Goal: Task Accomplishment & Management: Use online tool/utility

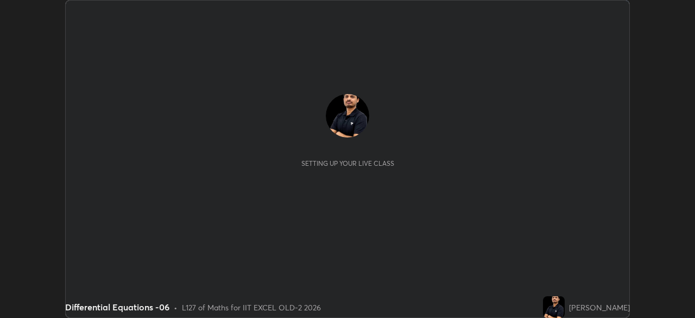
scroll to position [318, 694]
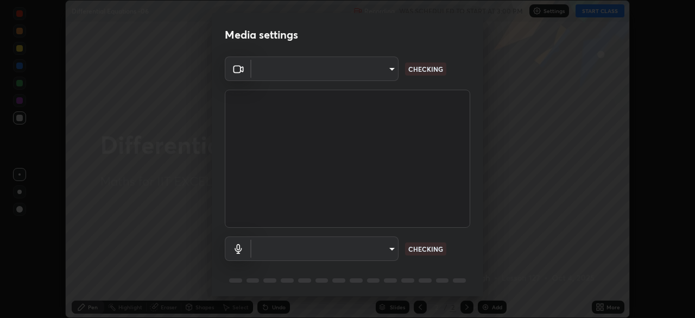
type input "a2c9e0304fea7a197325265949ed38064ec23766b16e4a4df4757bcf8ee53c87"
click at [358, 73] on body "Erase all Differential Equations -06 Recording WAS SCHEDULED TO START AT 3:00 P…" at bounding box center [347, 159] width 695 height 318
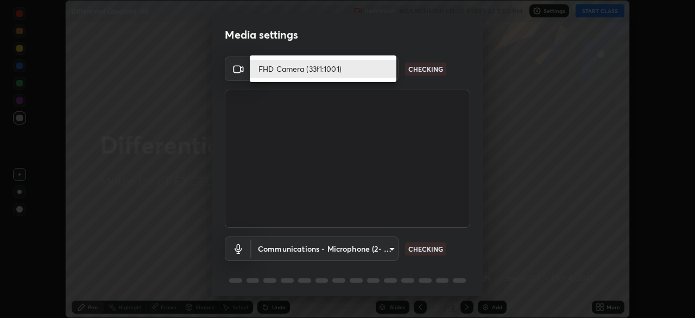
click at [357, 69] on li "FHD Camera (33f1:1001)" at bounding box center [323, 69] width 147 height 18
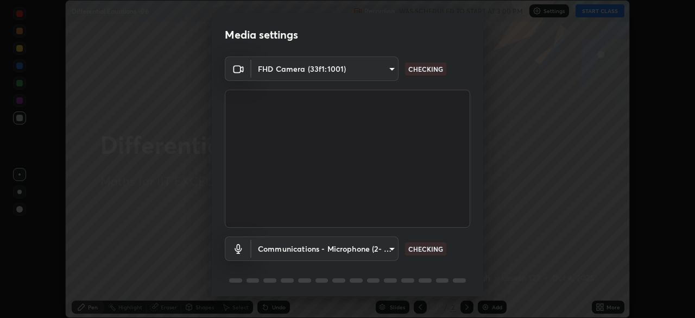
scroll to position [39, 0]
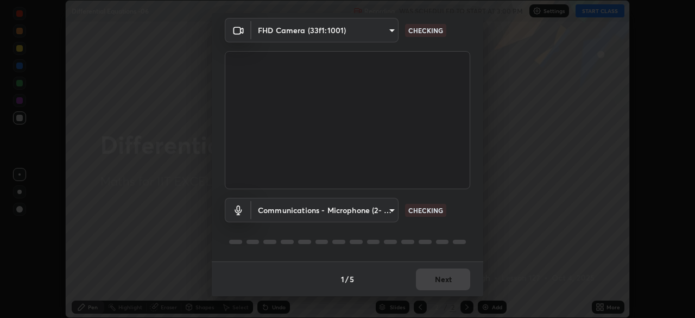
click at [339, 209] on body "Erase all Differential Equations -06 Recording WAS SCHEDULED TO START AT 3:00 P…" at bounding box center [347, 159] width 695 height 318
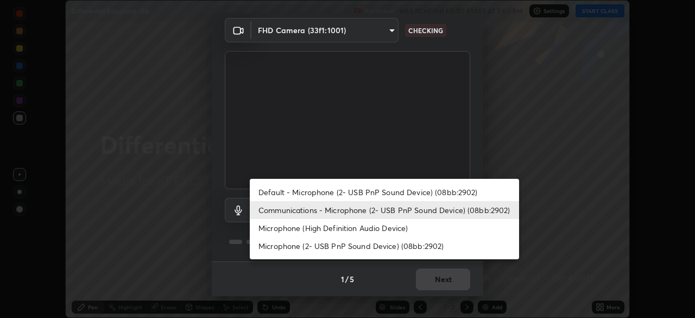
click at [308, 193] on li "Default - Microphone (2- USB PnP Sound Device) (08bb:2902)" at bounding box center [384, 192] width 269 height 18
type input "default"
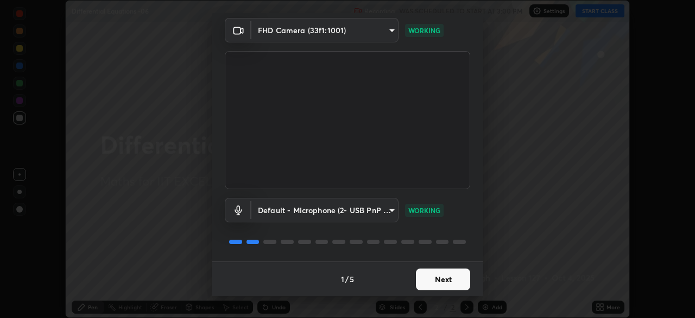
click at [435, 283] on button "Next" at bounding box center [443, 279] width 54 height 22
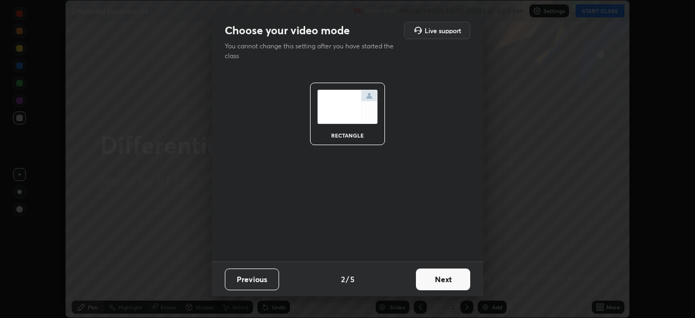
click at [445, 283] on button "Next" at bounding box center [443, 279] width 54 height 22
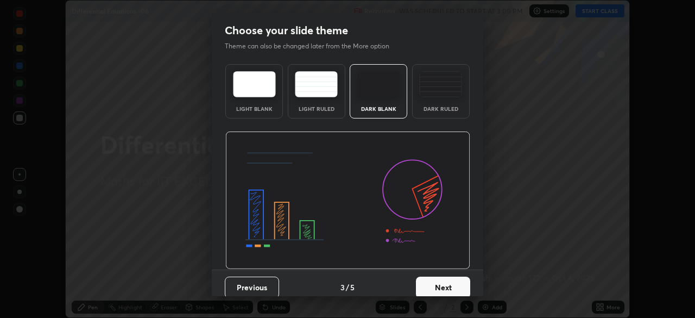
click at [449, 284] on button "Next" at bounding box center [443, 287] width 54 height 22
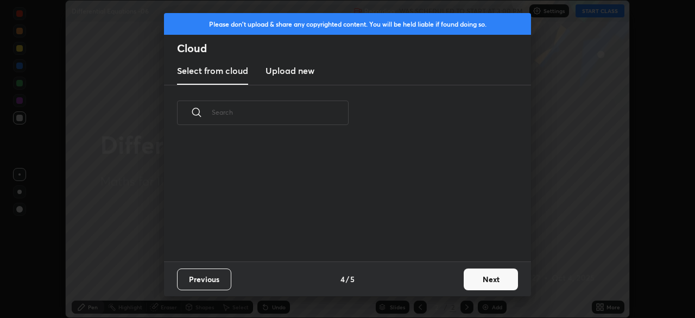
click at [466, 285] on button "Next" at bounding box center [491, 279] width 54 height 22
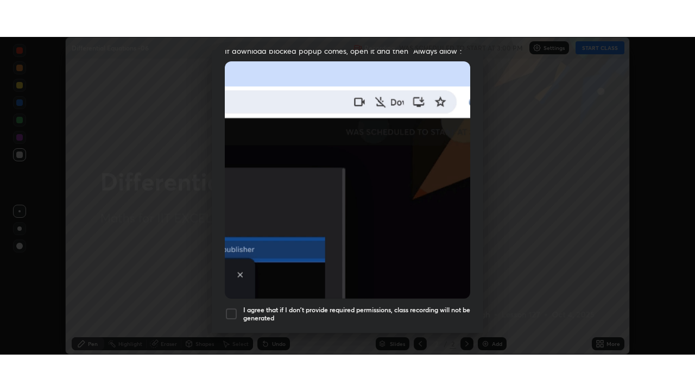
scroll to position [260, 0]
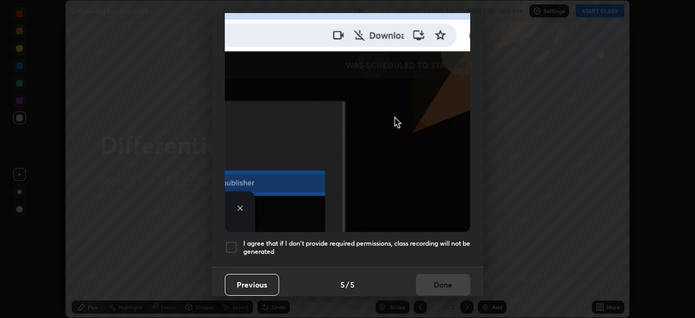
click at [232, 245] on div at bounding box center [231, 246] width 13 height 13
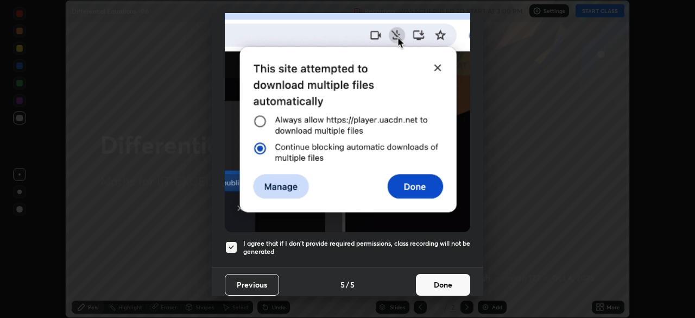
click at [445, 282] on button "Done" at bounding box center [443, 285] width 54 height 22
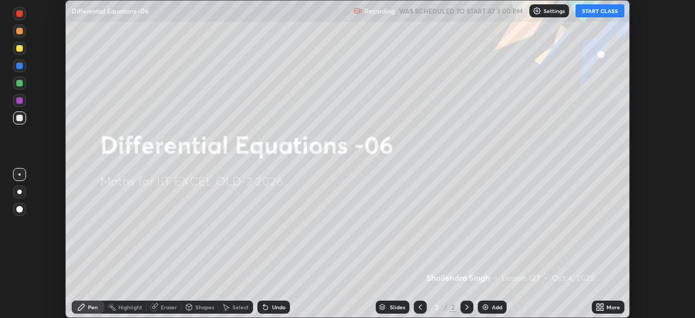
click at [598, 304] on icon at bounding box center [597, 304] width 3 height 3
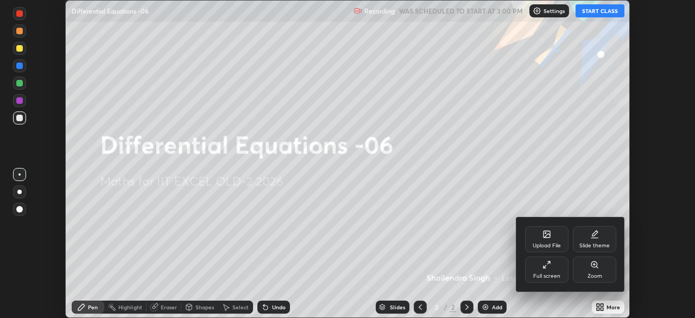
click at [541, 274] on div "Full screen" at bounding box center [546, 275] width 27 height 5
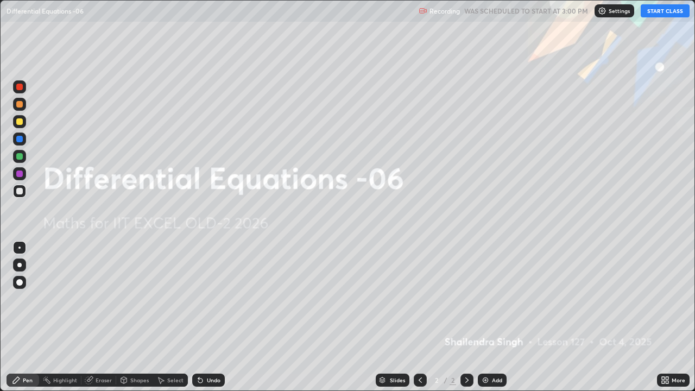
scroll to position [391, 695]
click at [602, 12] on img at bounding box center [602, 11] width 9 height 9
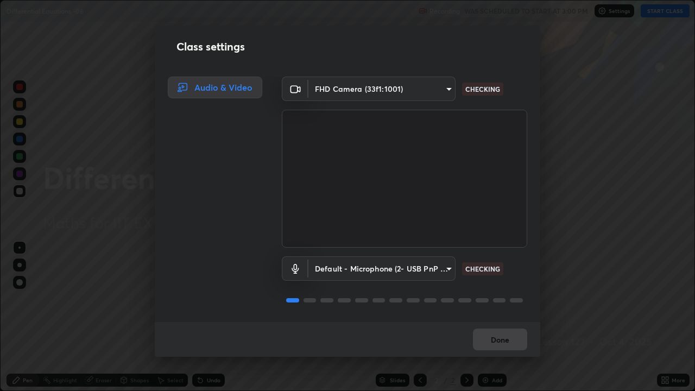
scroll to position [1, 0]
click at [503, 317] on button "Done" at bounding box center [500, 339] width 54 height 22
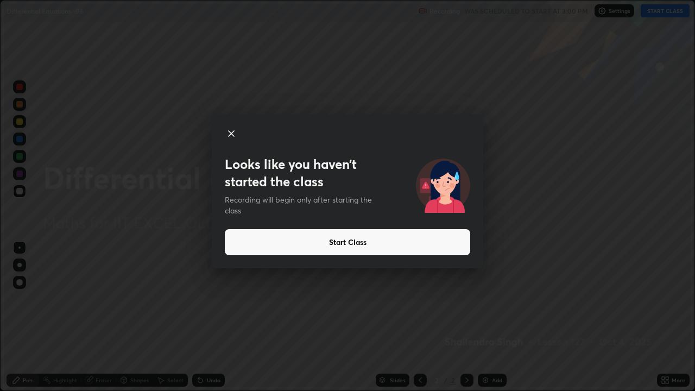
click at [433, 245] on button "Start Class" at bounding box center [347, 242] width 245 height 26
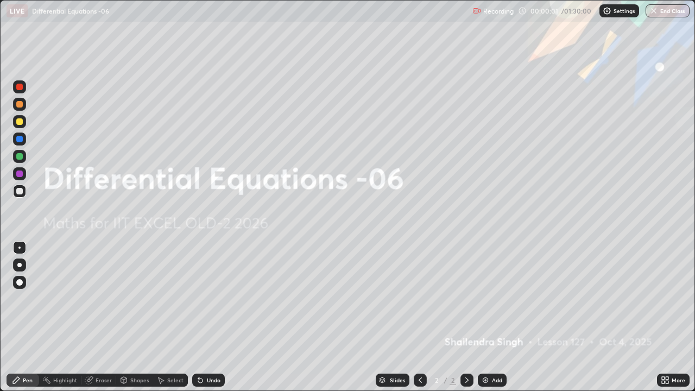
click at [666, 317] on icon at bounding box center [666, 378] width 3 height 3
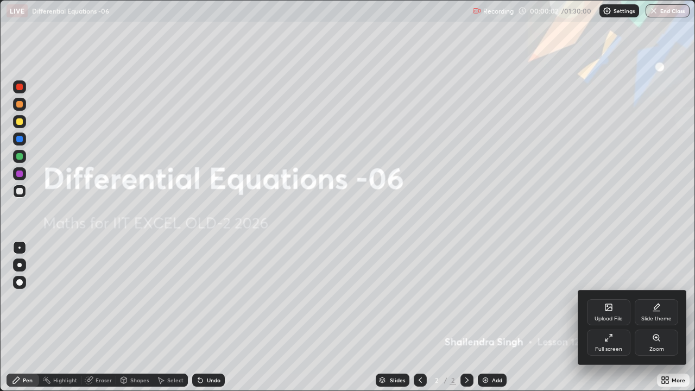
click at [613, 316] on div "Upload File" at bounding box center [608, 318] width 28 height 5
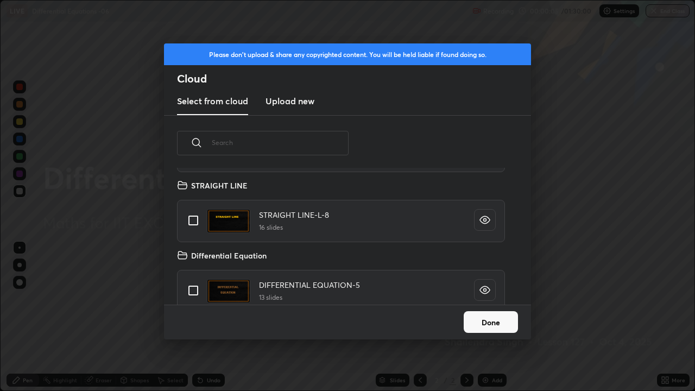
scroll to position [122, 0]
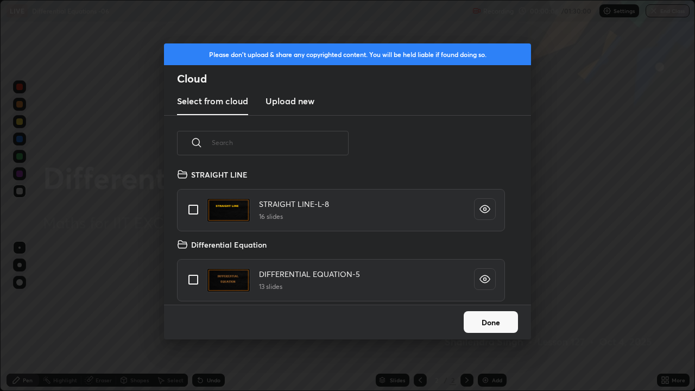
click at [193, 279] on input "grid" at bounding box center [193, 279] width 23 height 23
checkbox input "true"
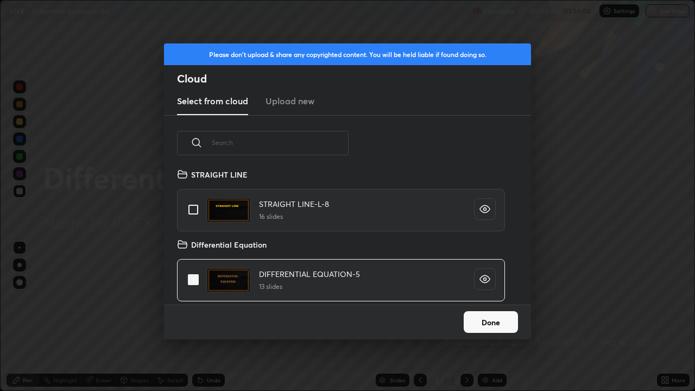
click at [484, 317] on button "Done" at bounding box center [491, 322] width 54 height 22
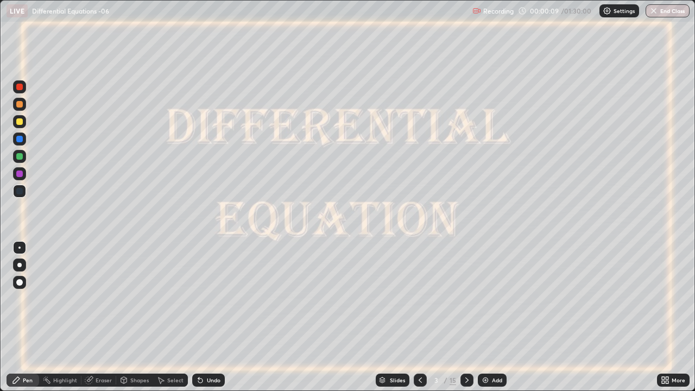
click at [466, 317] on icon at bounding box center [466, 379] width 3 height 5
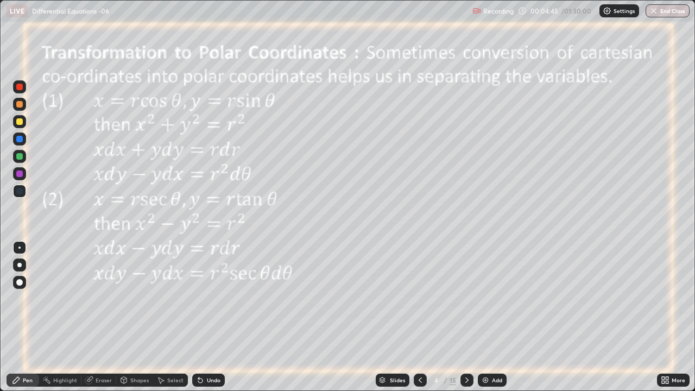
click at [21, 156] on div at bounding box center [19, 156] width 7 height 7
click at [136, 317] on div "Shapes" at bounding box center [139, 379] width 18 height 5
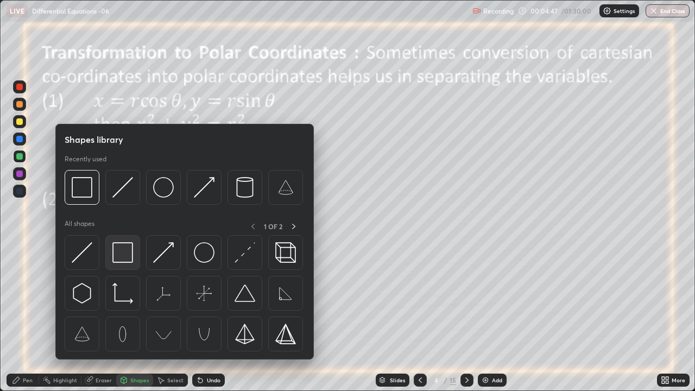
click at [123, 255] on img at bounding box center [122, 252] width 21 height 21
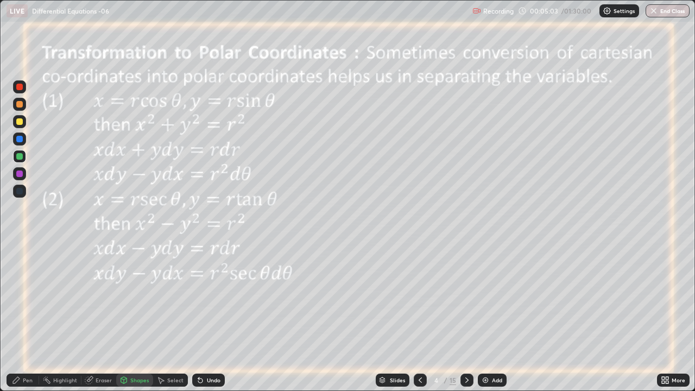
click at [30, 317] on div "Pen" at bounding box center [28, 379] width 10 height 5
click at [199, 317] on icon at bounding box center [200, 380] width 4 height 4
click at [202, 317] on icon at bounding box center [200, 380] width 9 height 9
click at [199, 317] on icon at bounding box center [200, 380] width 4 height 4
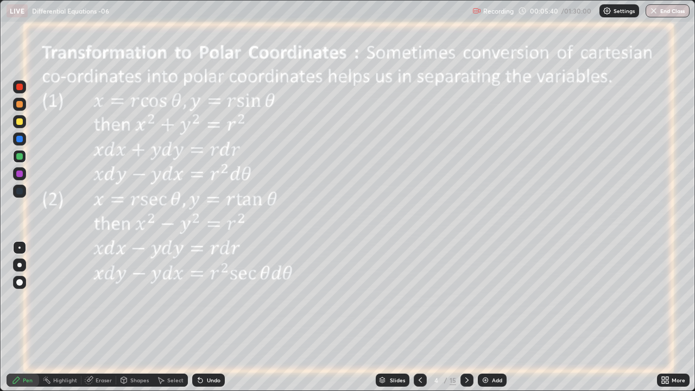
click at [203, 317] on div "Undo" at bounding box center [208, 379] width 33 height 13
click at [204, 317] on div "Undo" at bounding box center [208, 379] width 33 height 13
click at [207, 317] on div "Undo" at bounding box center [214, 379] width 14 height 5
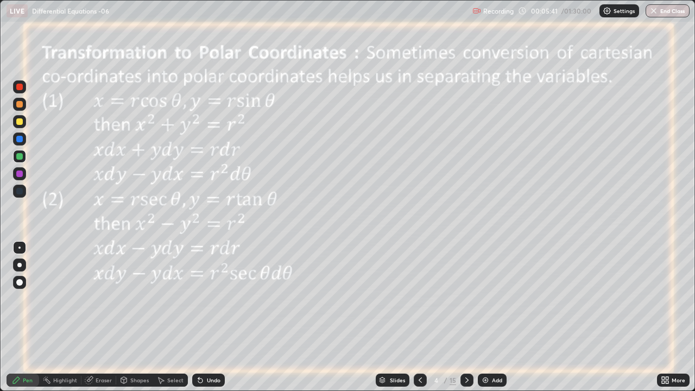
click at [207, 317] on div "Undo" at bounding box center [214, 379] width 14 height 5
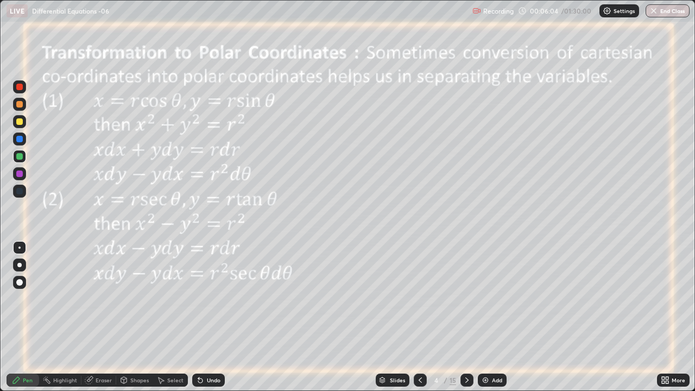
click at [127, 317] on icon at bounding box center [123, 380] width 9 height 9
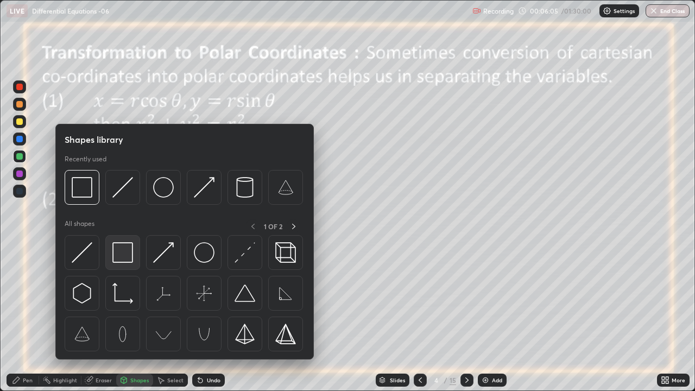
click at [127, 257] on img at bounding box center [122, 252] width 21 height 21
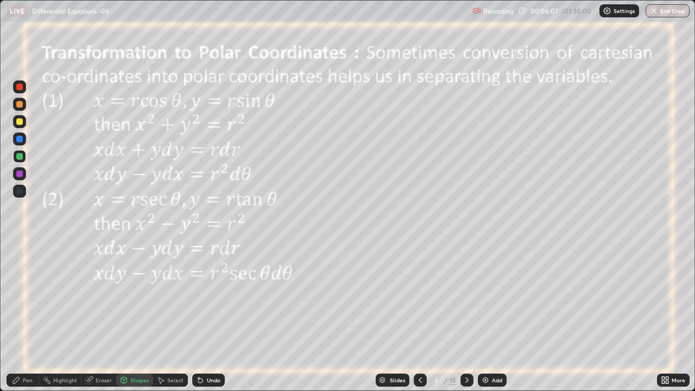
click at [20, 174] on div at bounding box center [19, 173] width 7 height 7
click at [20, 122] on div at bounding box center [19, 121] width 7 height 7
click at [207, 317] on div "Undo" at bounding box center [214, 379] width 14 height 5
click at [28, 317] on div "Pen" at bounding box center [28, 379] width 10 height 5
click at [130, 317] on div "Shapes" at bounding box center [139, 379] width 18 height 5
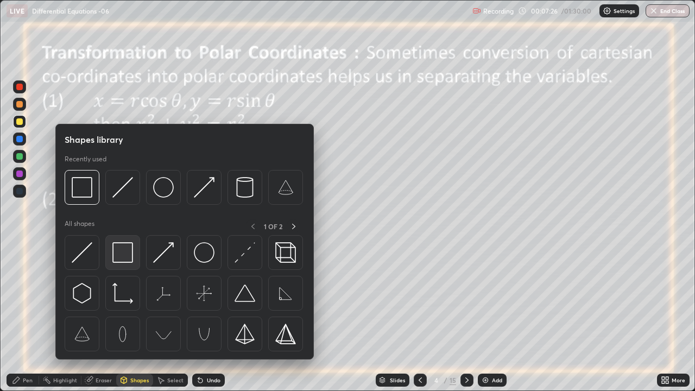
click at [120, 257] on img at bounding box center [122, 252] width 21 height 21
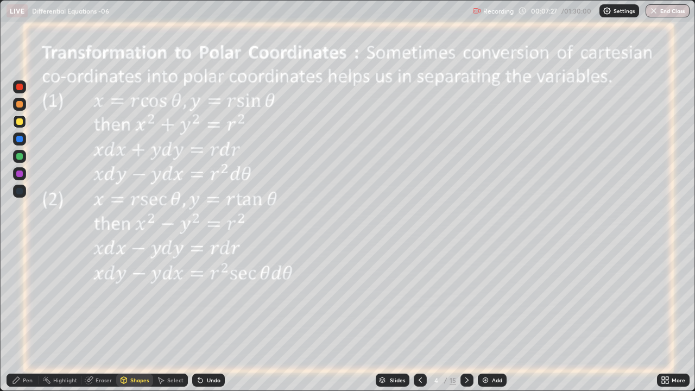
click at [19, 172] on div at bounding box center [19, 173] width 7 height 7
click at [466, 317] on icon at bounding box center [466, 380] width 9 height 9
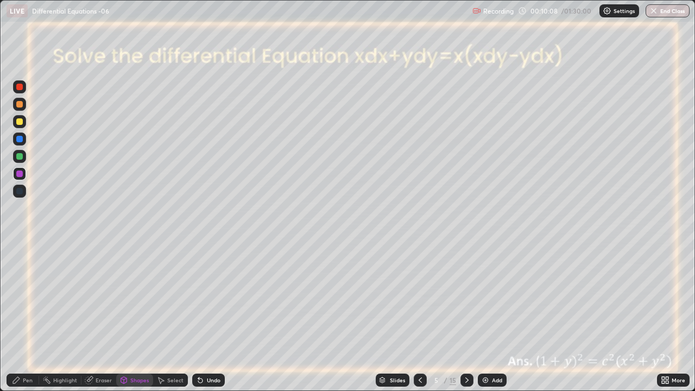
click at [19, 157] on div at bounding box center [19, 156] width 7 height 7
click at [204, 317] on div "Undo" at bounding box center [208, 379] width 33 height 13
click at [22, 317] on div "Pen" at bounding box center [23, 379] width 33 height 13
click at [419, 317] on icon at bounding box center [420, 380] width 9 height 9
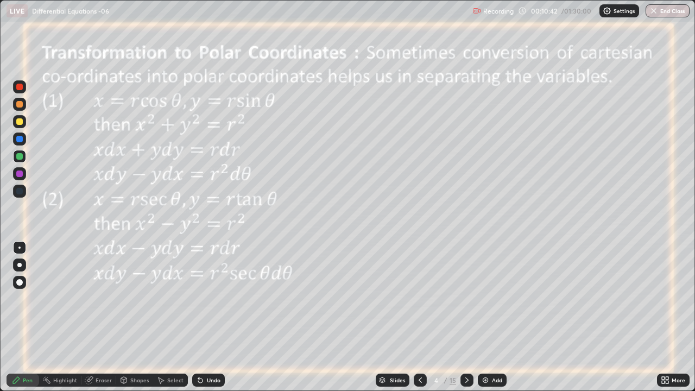
click at [467, 317] on icon at bounding box center [466, 380] width 9 height 9
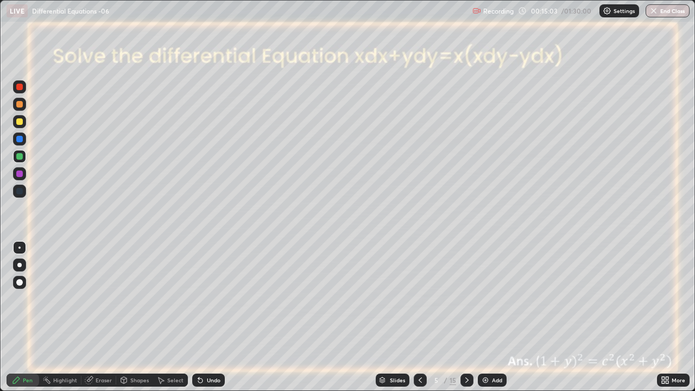
click at [467, 317] on icon at bounding box center [466, 379] width 3 height 5
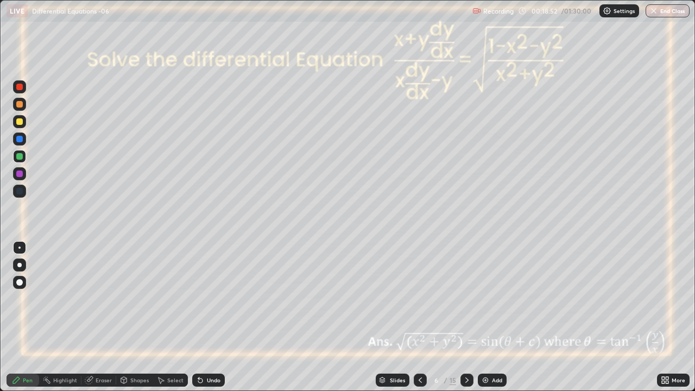
click at [212, 317] on div "Undo" at bounding box center [214, 379] width 14 height 5
click at [21, 176] on div at bounding box center [19, 173] width 7 height 7
click at [19, 155] on div at bounding box center [19, 156] width 7 height 7
click at [209, 317] on div "Undo" at bounding box center [214, 379] width 14 height 5
click at [212, 317] on div "Undo" at bounding box center [214, 379] width 14 height 5
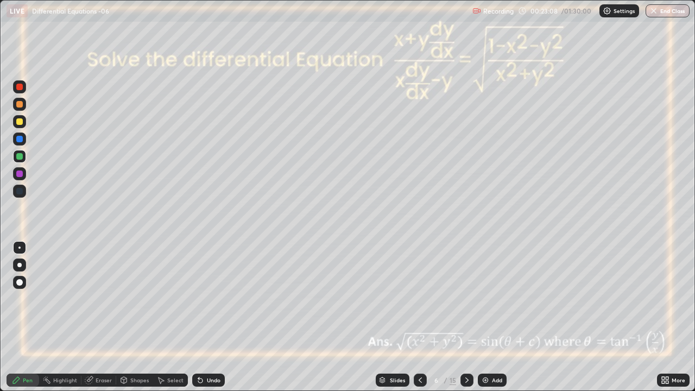
click at [465, 317] on icon at bounding box center [466, 380] width 9 height 9
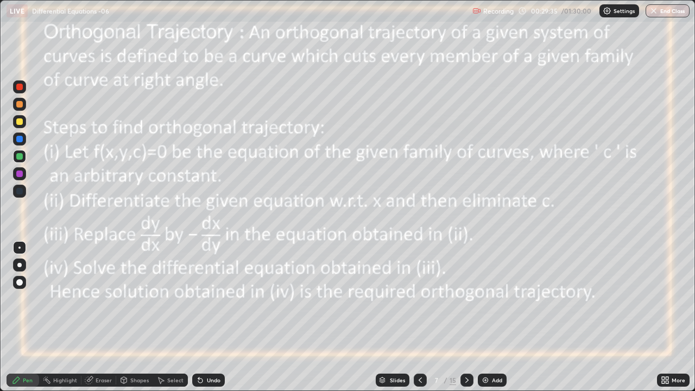
click at [466, 317] on icon at bounding box center [466, 380] width 9 height 9
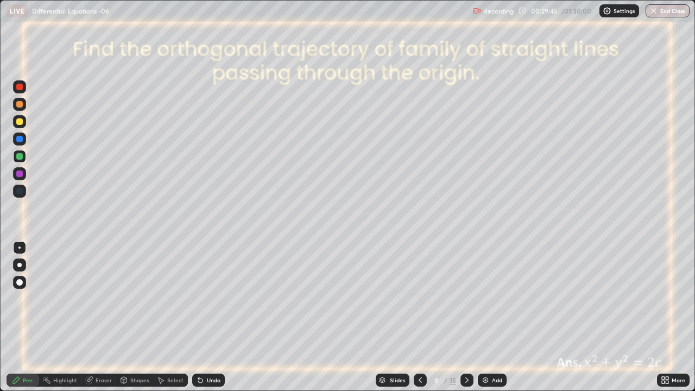
click at [18, 141] on div at bounding box center [19, 139] width 7 height 7
click at [20, 173] on div at bounding box center [19, 173] width 7 height 7
click at [20, 122] on div at bounding box center [19, 121] width 7 height 7
click at [17, 140] on div at bounding box center [19, 139] width 7 height 7
click at [19, 157] on div at bounding box center [19, 156] width 7 height 7
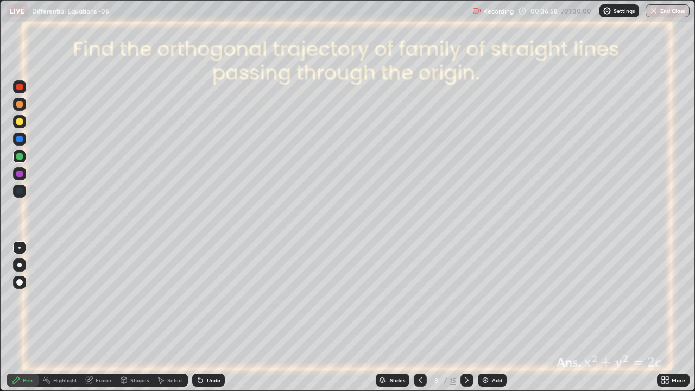
click at [467, 317] on icon at bounding box center [466, 380] width 9 height 9
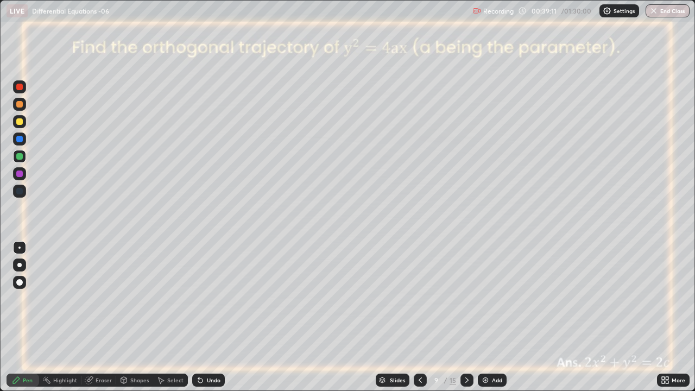
click at [20, 123] on div at bounding box center [19, 121] width 7 height 7
click at [18, 142] on div at bounding box center [19, 139] width 7 height 7
click at [198, 317] on icon at bounding box center [198, 377] width 1 height 1
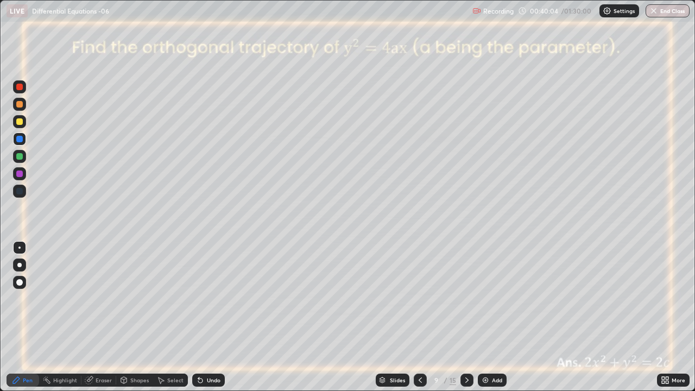
click at [198, 317] on icon at bounding box center [198, 377] width 1 height 1
click at [197, 317] on icon at bounding box center [200, 380] width 9 height 9
click at [196, 317] on icon at bounding box center [200, 380] width 9 height 9
click at [198, 317] on icon at bounding box center [198, 377] width 1 height 1
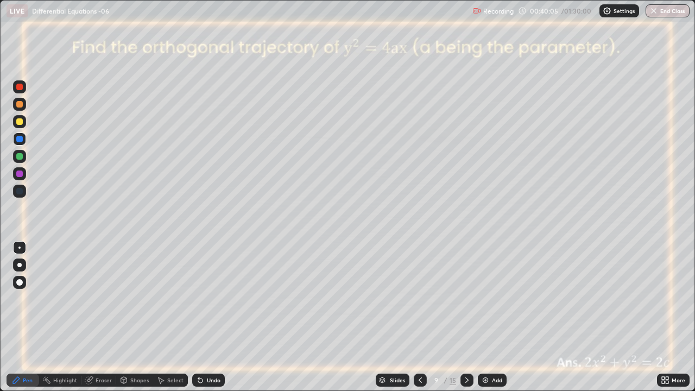
click at [197, 317] on div "Undo" at bounding box center [208, 379] width 33 height 13
click at [198, 317] on icon at bounding box center [198, 377] width 1 height 1
click at [18, 174] on div at bounding box center [19, 173] width 7 height 7
click at [19, 124] on div at bounding box center [19, 121] width 7 height 7
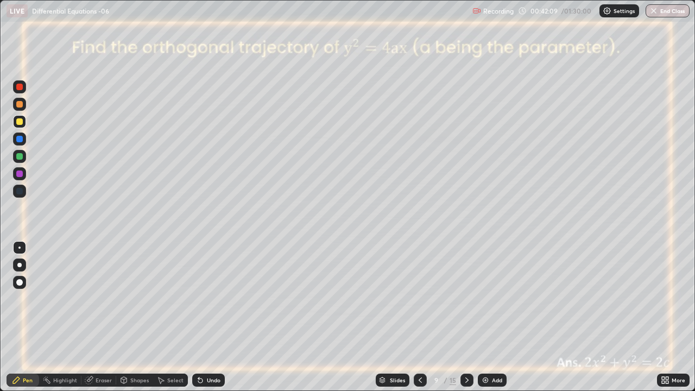
click at [464, 317] on icon at bounding box center [466, 380] width 9 height 9
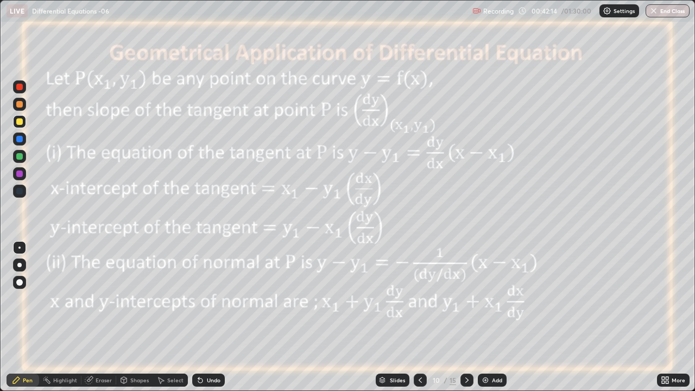
click at [466, 317] on icon at bounding box center [466, 380] width 9 height 9
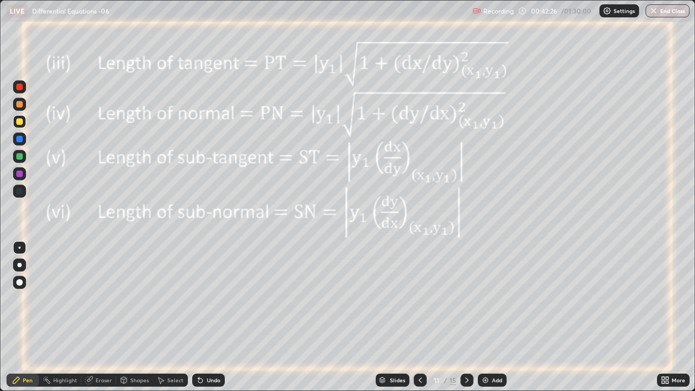
click at [419, 317] on icon at bounding box center [420, 380] width 9 height 9
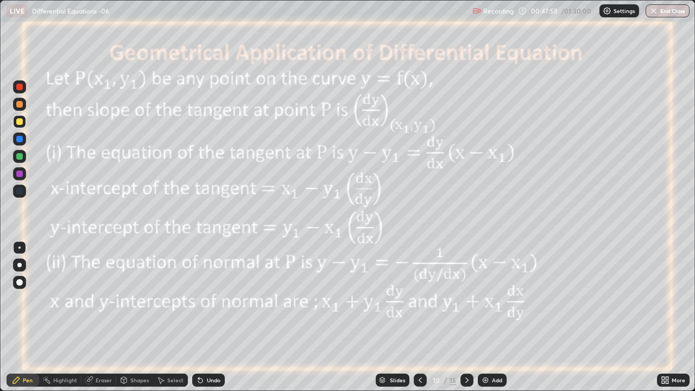
click at [214, 317] on div "Undo" at bounding box center [214, 379] width 14 height 5
click at [465, 317] on icon at bounding box center [466, 379] width 3 height 5
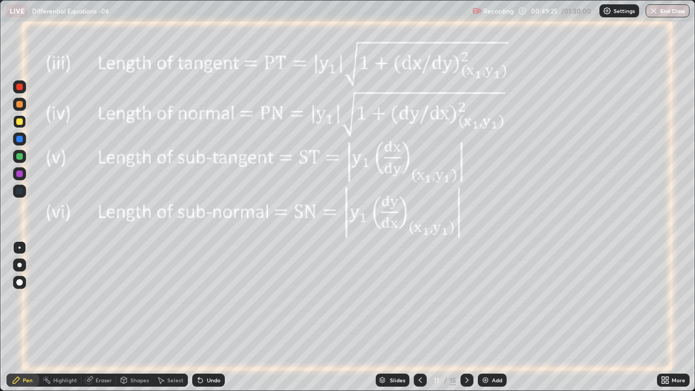
click at [21, 158] on div at bounding box center [19, 156] width 7 height 7
click at [20, 171] on div at bounding box center [19, 173] width 7 height 7
click at [21, 158] on div at bounding box center [19, 156] width 7 height 7
click at [20, 123] on div at bounding box center [19, 121] width 7 height 7
click at [19, 173] on div at bounding box center [19, 173] width 7 height 7
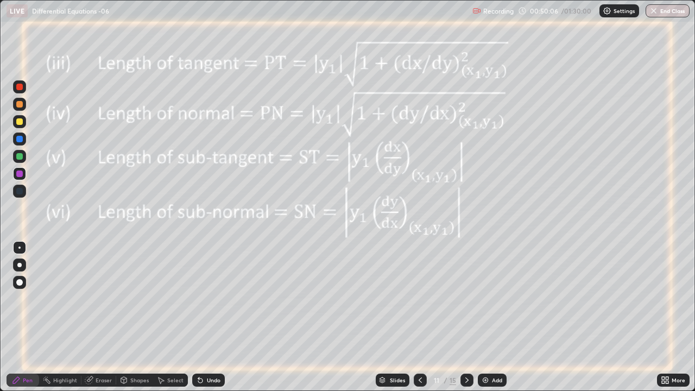
click at [18, 156] on div at bounding box center [19, 156] width 7 height 7
click at [17, 174] on div at bounding box center [19, 173] width 7 height 7
click at [18, 141] on div at bounding box center [19, 139] width 7 height 7
click at [20, 123] on div at bounding box center [19, 121] width 7 height 7
click at [20, 106] on div at bounding box center [19, 104] width 7 height 7
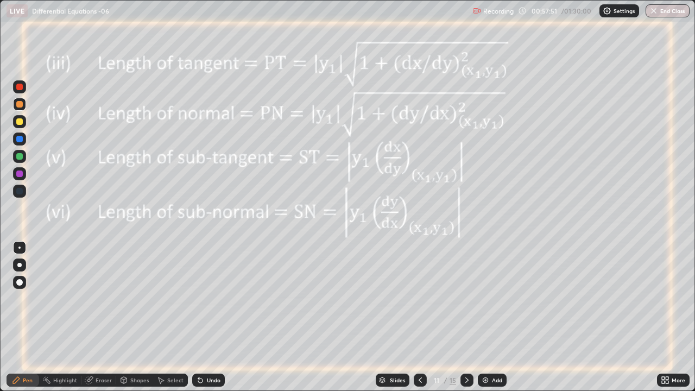
click at [468, 317] on icon at bounding box center [466, 380] width 9 height 9
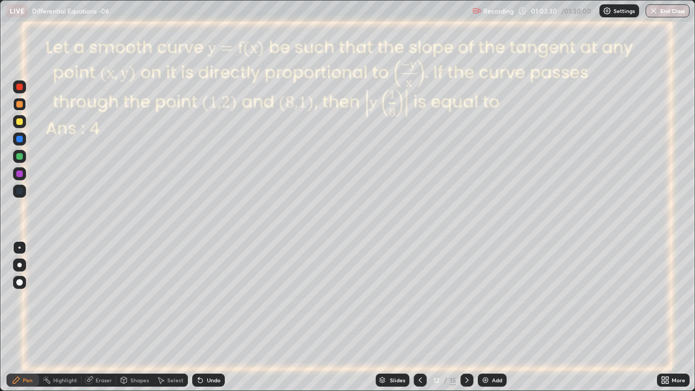
click at [21, 158] on div at bounding box center [19, 156] width 7 height 7
click at [209, 317] on div "Undo" at bounding box center [214, 379] width 14 height 5
click at [18, 121] on div at bounding box center [19, 121] width 7 height 7
click at [207, 317] on div "Undo" at bounding box center [214, 379] width 14 height 5
click at [204, 317] on div "Undo" at bounding box center [208, 379] width 33 height 13
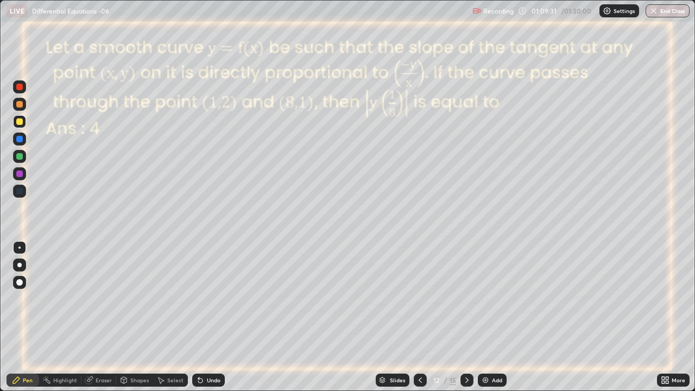
click at [207, 317] on div "Undo" at bounding box center [214, 379] width 14 height 5
click at [204, 317] on div "Undo" at bounding box center [208, 379] width 33 height 13
click at [199, 317] on icon at bounding box center [200, 380] width 4 height 4
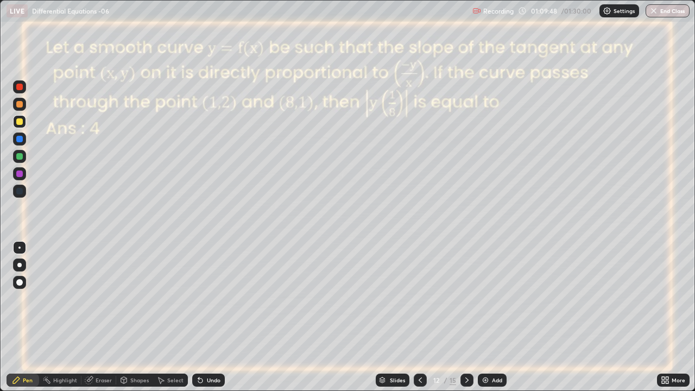
click at [467, 317] on icon at bounding box center [466, 380] width 9 height 9
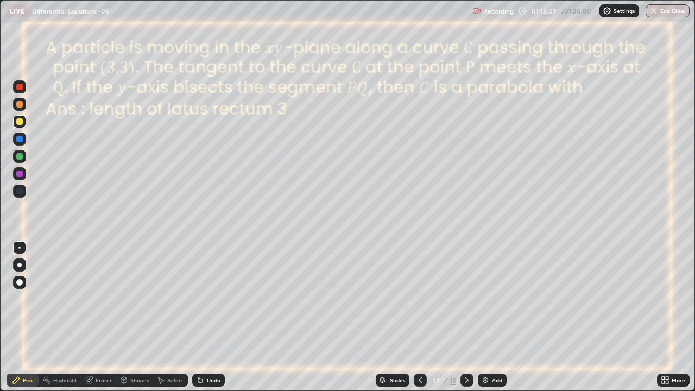
click at [198, 317] on icon at bounding box center [198, 377] width 1 height 1
click at [18, 158] on div at bounding box center [19, 156] width 7 height 7
click at [202, 317] on icon at bounding box center [200, 380] width 9 height 9
click at [204, 317] on div "Undo" at bounding box center [208, 379] width 33 height 13
click at [471, 317] on div at bounding box center [466, 379] width 13 height 13
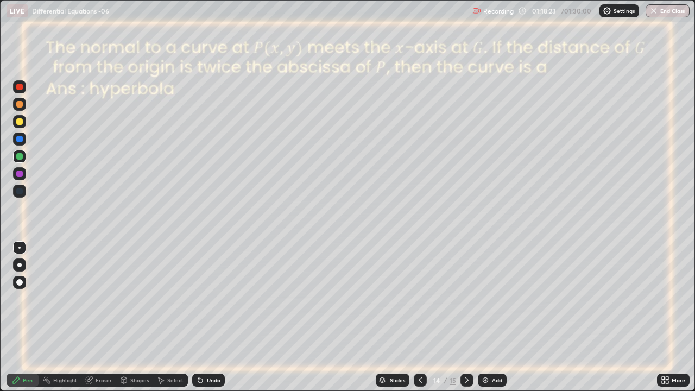
click at [419, 317] on icon at bounding box center [420, 380] width 9 height 9
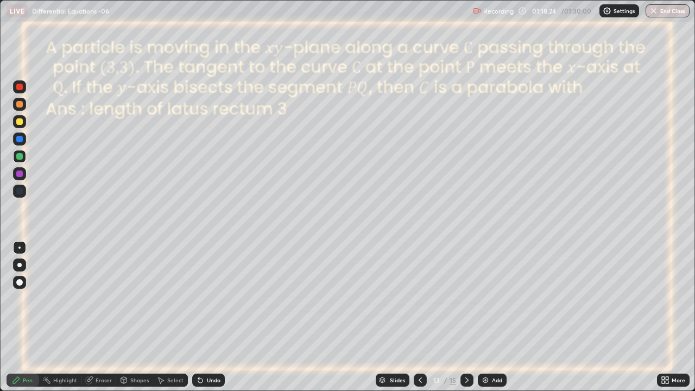
click at [481, 317] on div "Add" at bounding box center [492, 379] width 29 height 13
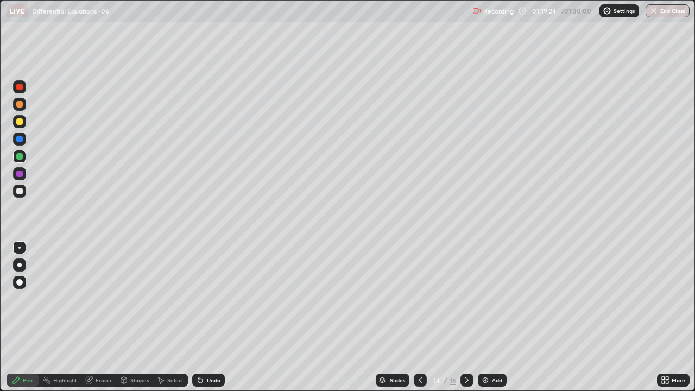
click at [20, 122] on div at bounding box center [19, 121] width 7 height 7
click at [418, 317] on icon at bounding box center [419, 379] width 3 height 5
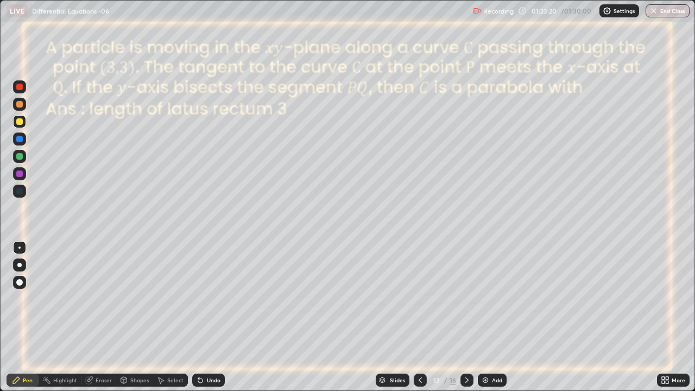
click at [466, 317] on icon at bounding box center [466, 379] width 3 height 5
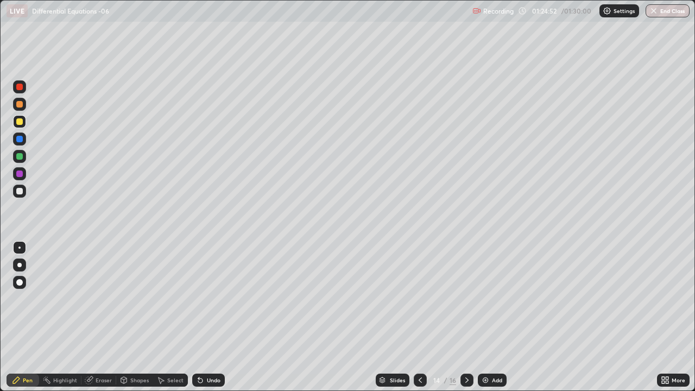
click at [467, 317] on icon at bounding box center [466, 380] width 9 height 9
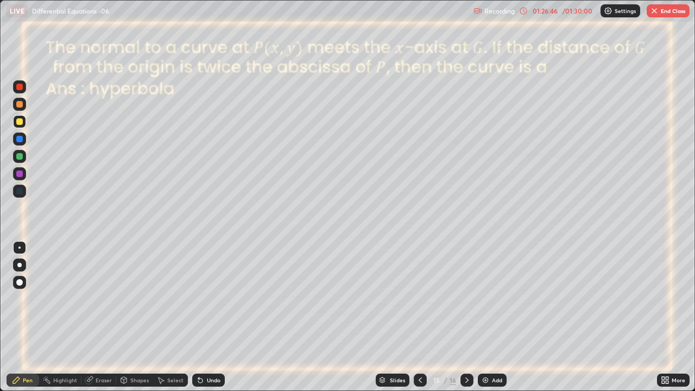
click at [671, 14] on button "End Class" at bounding box center [667, 10] width 43 height 13
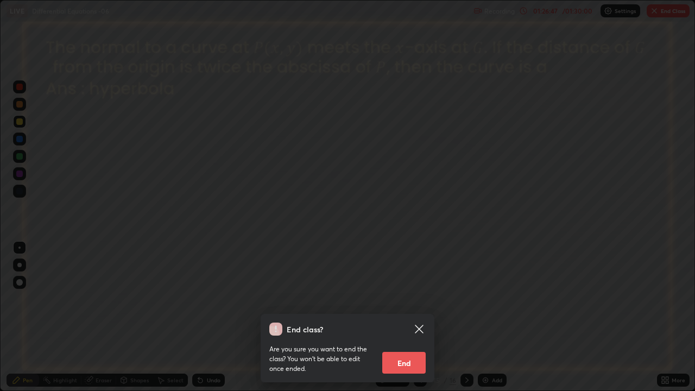
click at [423, 317] on button "End" at bounding box center [403, 363] width 43 height 22
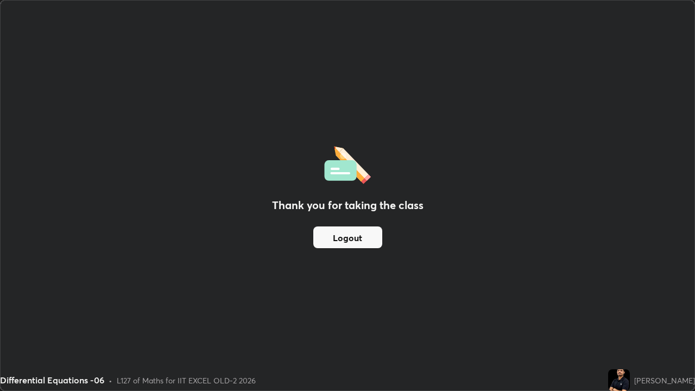
click at [359, 239] on button "Logout" at bounding box center [347, 237] width 69 height 22
click at [344, 237] on button "Logout" at bounding box center [347, 237] width 69 height 22
